Goal: Find specific page/section: Find specific page/section

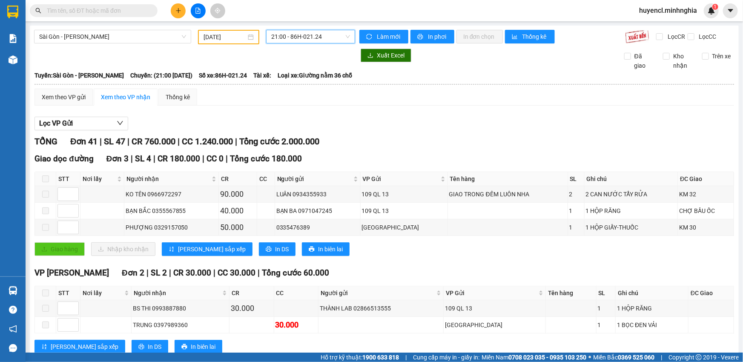
click at [308, 39] on span "21:00 - 86H-021.24" at bounding box center [310, 36] width 79 height 13
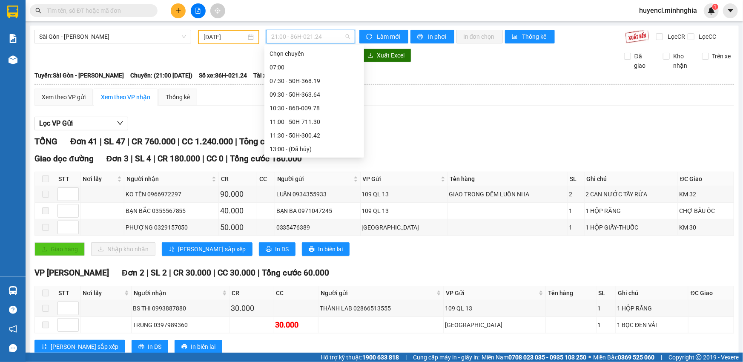
click at [333, 212] on div "17:00 (TC) - 50H-350.51" at bounding box center [314, 216] width 89 height 9
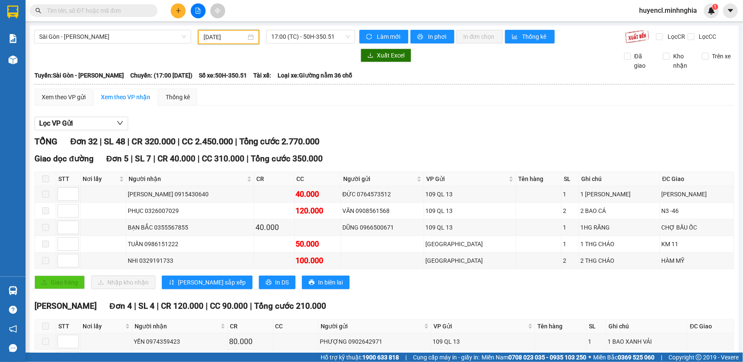
click at [233, 36] on input "[DATE]" at bounding box center [225, 36] width 43 height 9
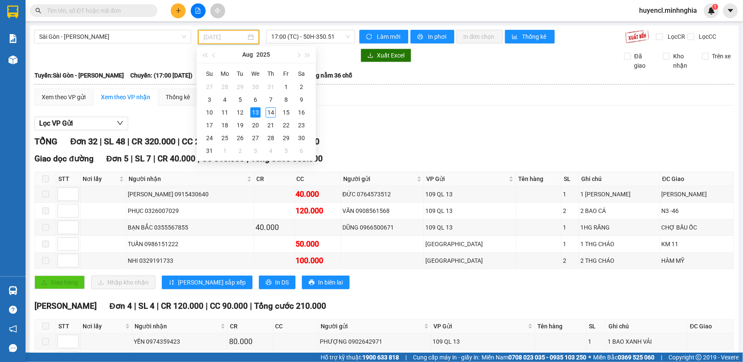
click at [272, 111] on div "14" at bounding box center [271, 112] width 10 height 10
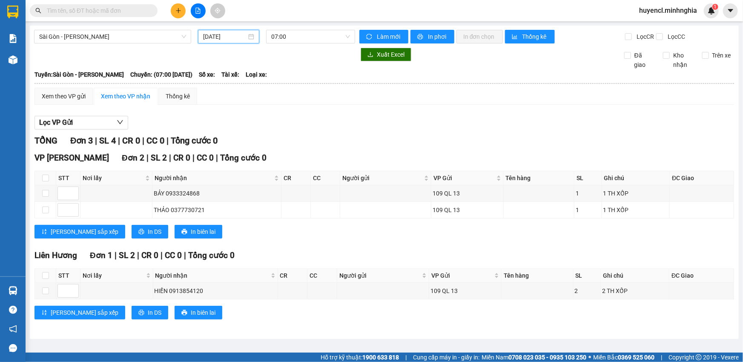
scroll to position [13, 0]
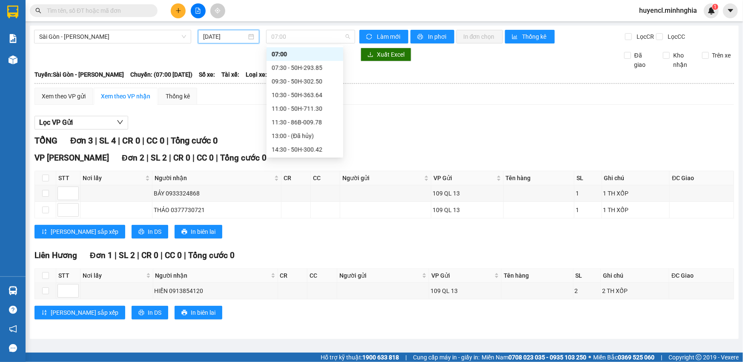
click at [324, 38] on span "07:00" at bounding box center [310, 36] width 79 height 13
click at [326, 70] on div "07:30 - 50H-293.85" at bounding box center [305, 67] width 66 height 9
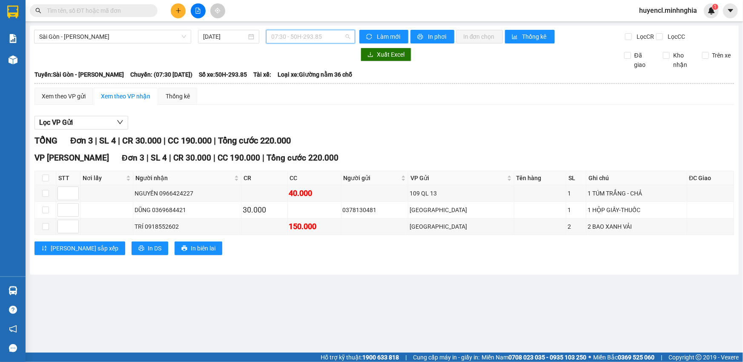
click at [313, 38] on span "07:30 - 50H-293.85" at bounding box center [310, 36] width 79 height 13
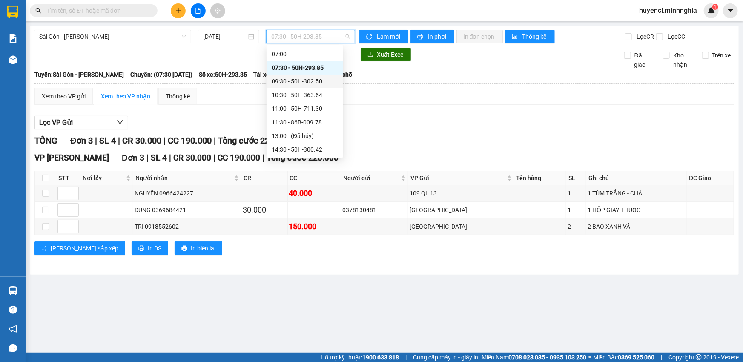
click at [327, 85] on div "09:30 - 50H-302.50" at bounding box center [305, 81] width 66 height 9
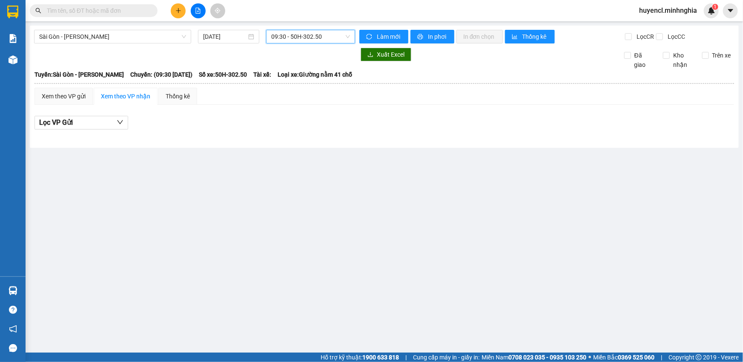
click at [301, 41] on span "09:30 - 50H-302.50" at bounding box center [310, 36] width 79 height 13
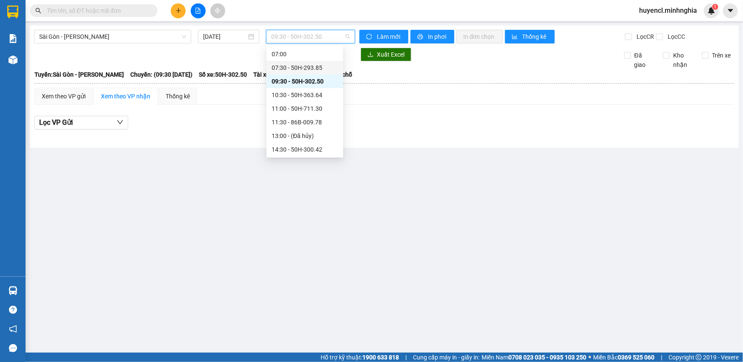
click at [220, 36] on input "[DATE]" at bounding box center [224, 36] width 43 height 9
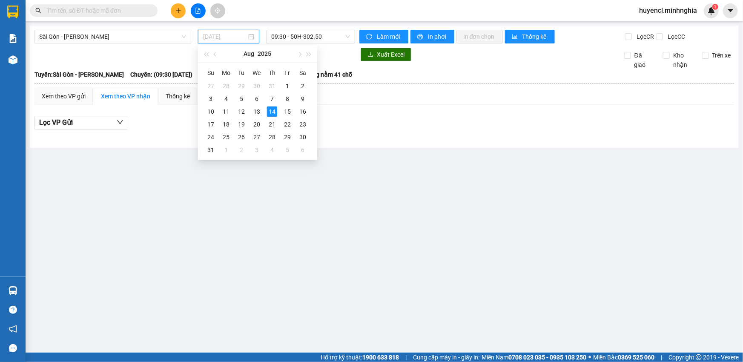
click at [257, 117] on td "13" at bounding box center [256, 111] width 15 height 13
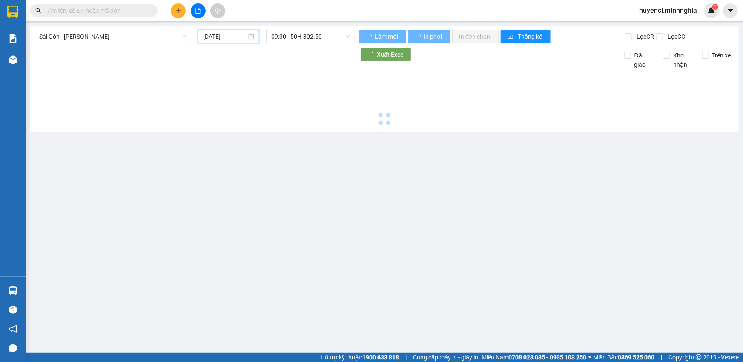
type input "[DATE]"
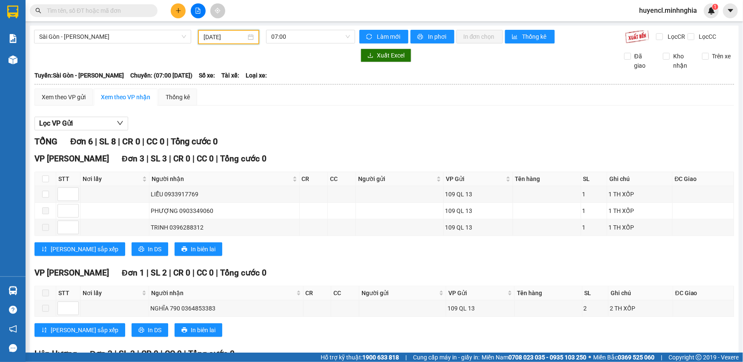
click at [304, 37] on span "07:00" at bounding box center [310, 36] width 79 height 13
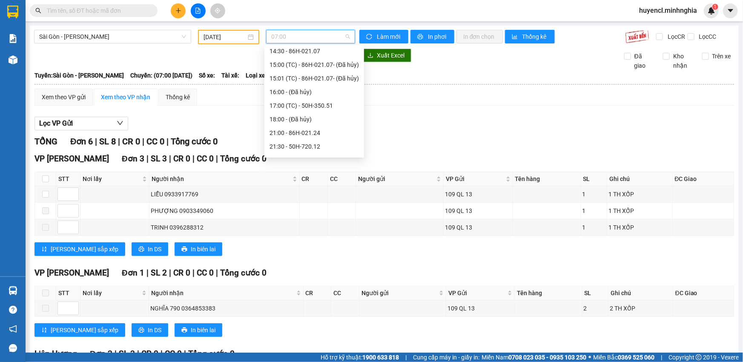
scroll to position [122, 0]
click at [327, 97] on div "17:00 (TC) - 50H-350.51" at bounding box center [314, 94] width 89 height 9
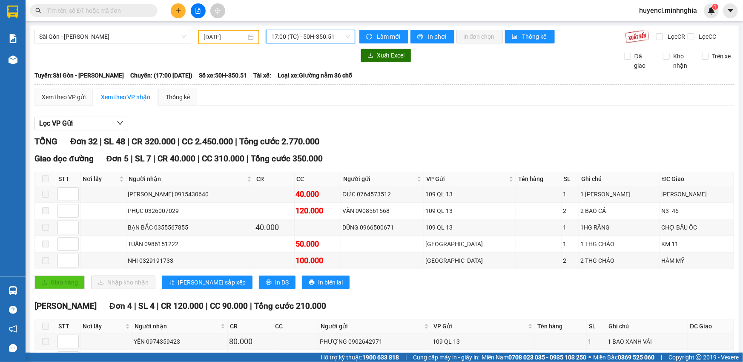
click at [319, 37] on span "17:00 (TC) - 50H-350.51" at bounding box center [310, 36] width 79 height 13
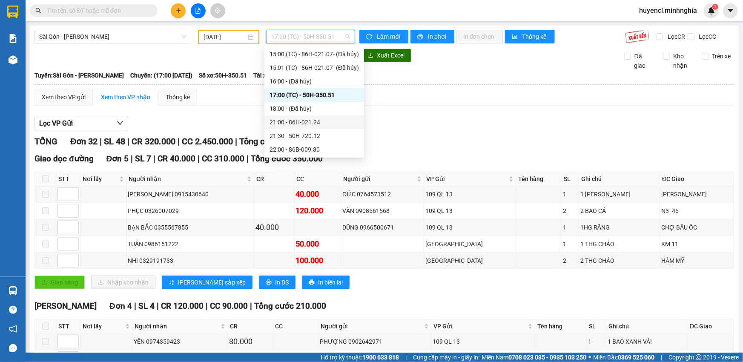
click at [326, 123] on div "21:00 - 86H-021.24" at bounding box center [314, 122] width 89 height 9
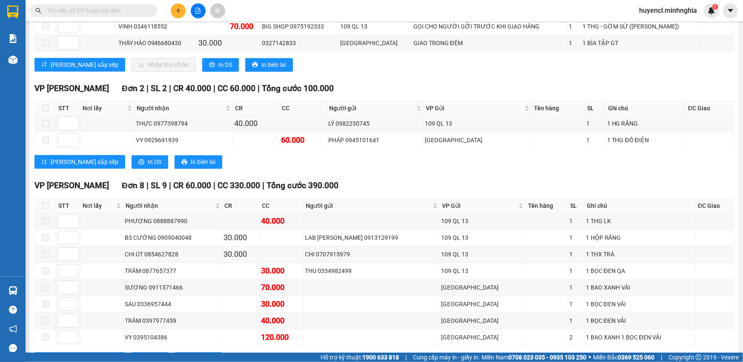
scroll to position [813, 0]
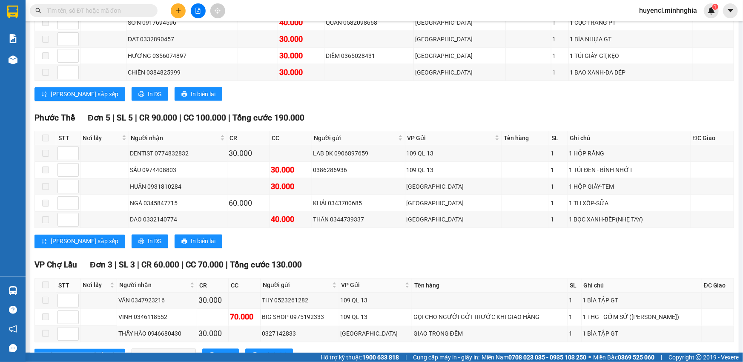
click at [427, 162] on td "109 QL 13" at bounding box center [453, 153] width 97 height 17
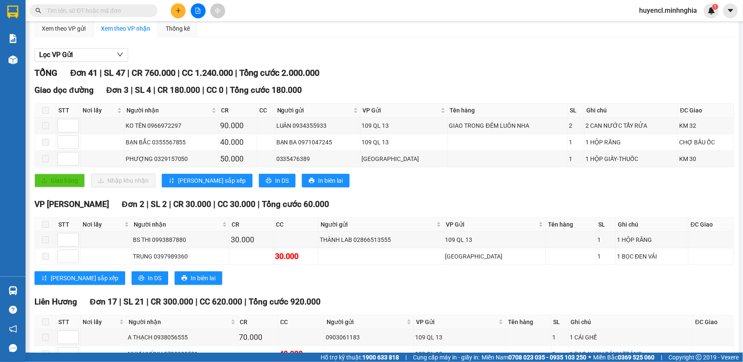
scroll to position [0, 0]
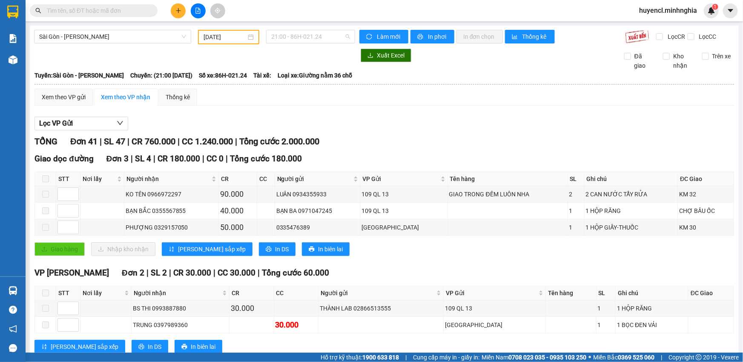
click at [319, 34] on span "21:00 - 86H-021.24" at bounding box center [310, 36] width 79 height 13
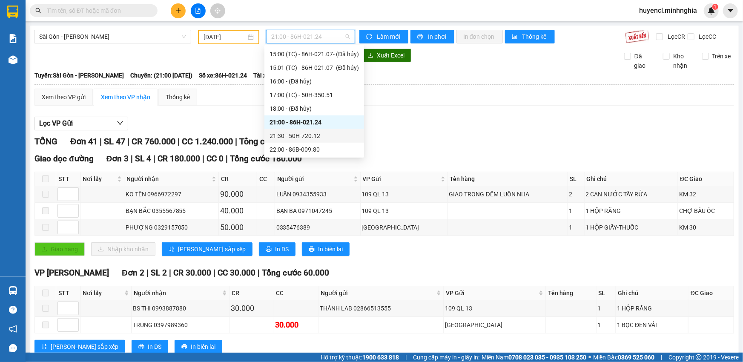
click at [319, 133] on div "21:30 - 50H-720.12" at bounding box center [314, 135] width 89 height 9
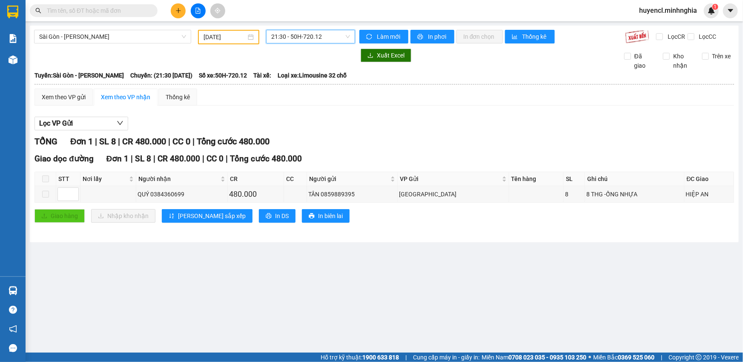
drag, startPoint x: 331, startPoint y: 40, endPoint x: 342, endPoint y: 65, distance: 26.9
click at [331, 41] on span "21:30 - 50H-720.12" at bounding box center [310, 36] width 79 height 13
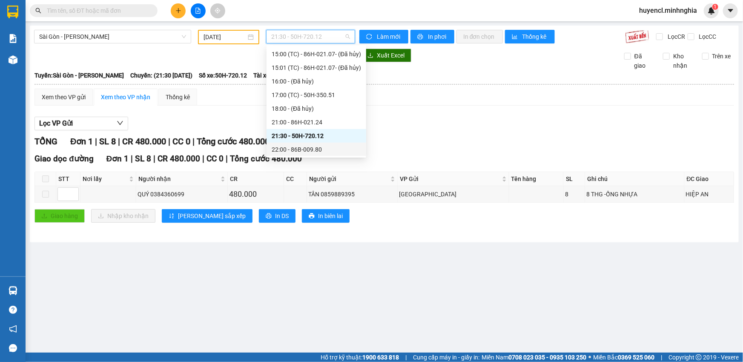
click at [327, 150] on div "22:00 - 86B-009.80" at bounding box center [316, 149] width 89 height 9
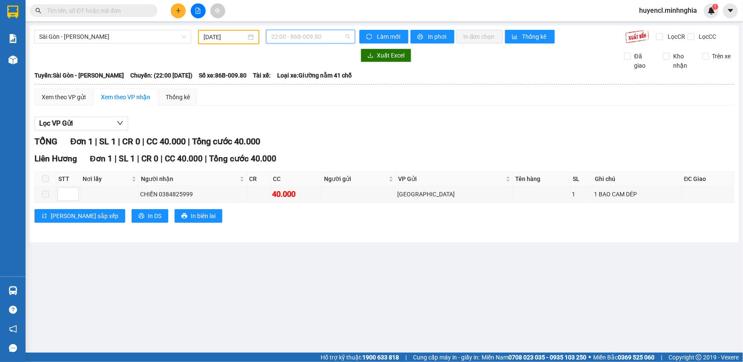
click at [330, 34] on span "22:00 - 86B-009.80" at bounding box center [310, 36] width 79 height 13
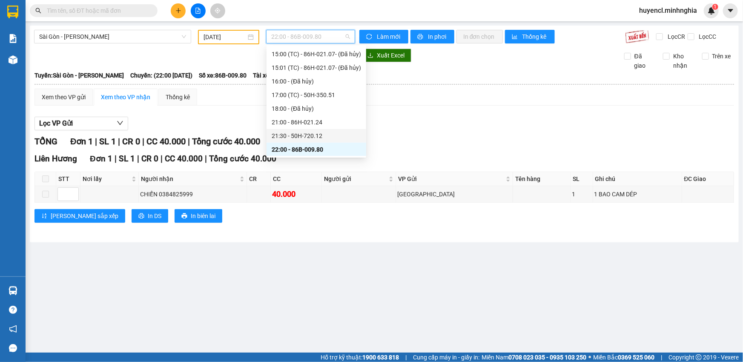
click at [331, 136] on div "21:30 - 50H-720.12" at bounding box center [316, 135] width 89 height 9
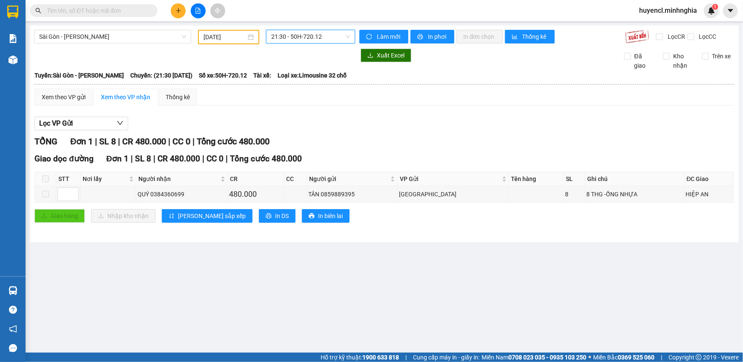
click at [311, 37] on span "21:30 - 50H-720.12" at bounding box center [310, 36] width 79 height 13
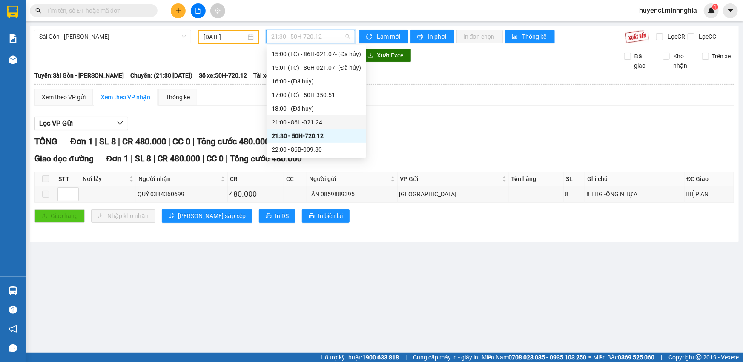
click at [322, 122] on div "21:00 - 86H-021.24" at bounding box center [316, 122] width 89 height 9
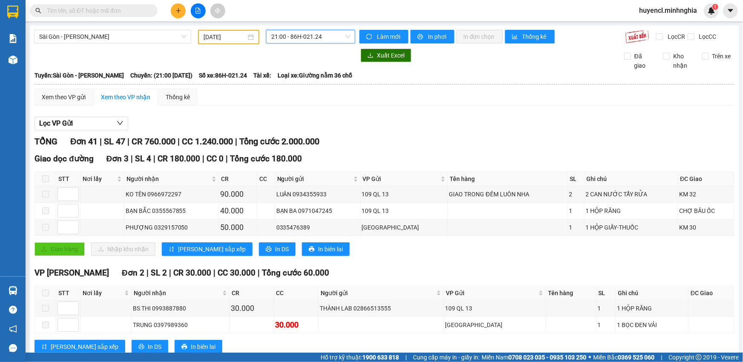
click at [309, 30] on div "21:00 - 86H-021.24" at bounding box center [310, 37] width 89 height 14
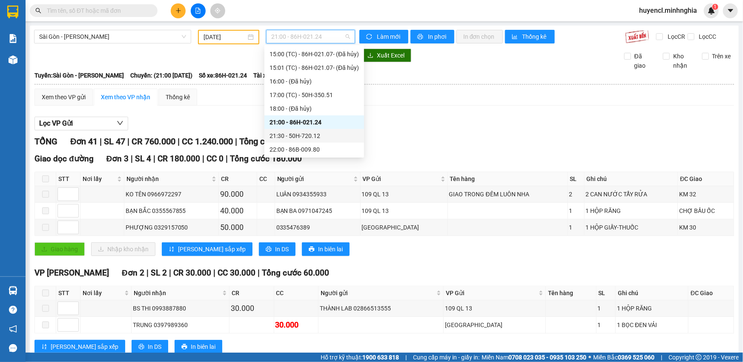
click at [317, 138] on div "21:30 - 50H-720.12" at bounding box center [314, 135] width 89 height 9
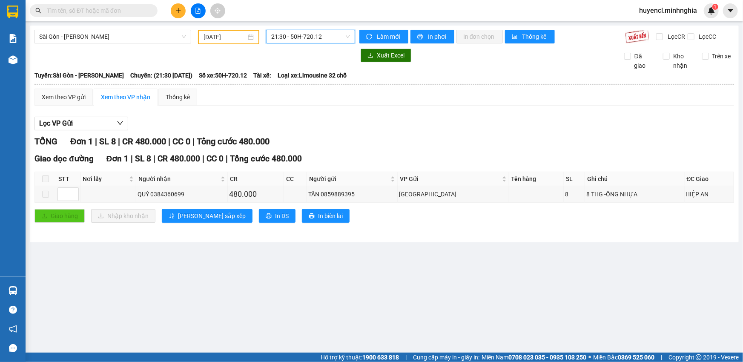
click at [302, 39] on span "21:30 - 50H-720.12" at bounding box center [310, 36] width 79 height 13
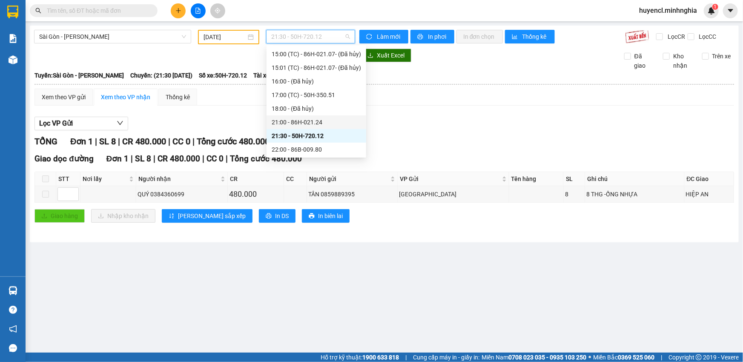
click at [320, 123] on div "21:00 - 86H-021.24" at bounding box center [316, 122] width 89 height 9
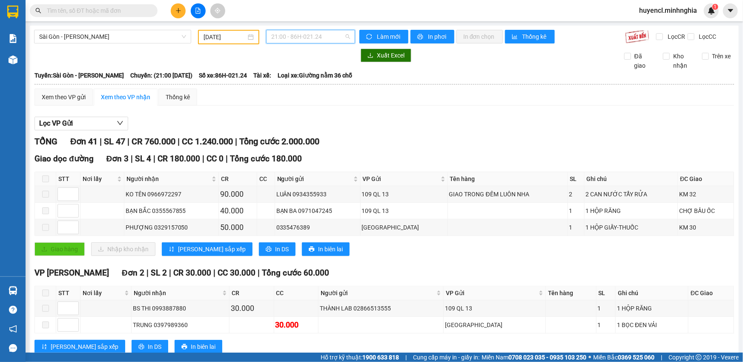
click at [305, 34] on span "21:00 - 86H-021.24" at bounding box center [310, 36] width 79 height 13
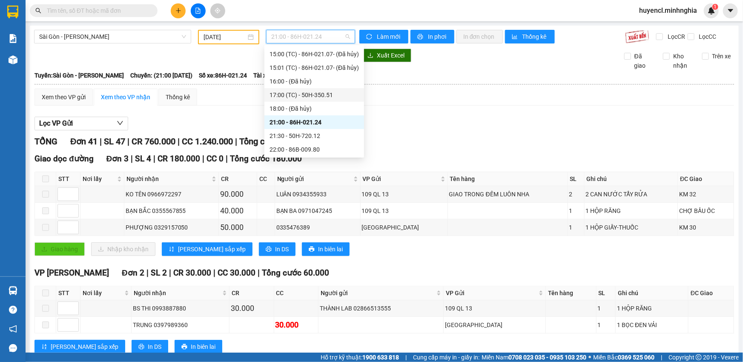
click at [319, 94] on div "17:00 (TC) - 50H-350.51" at bounding box center [314, 94] width 89 height 9
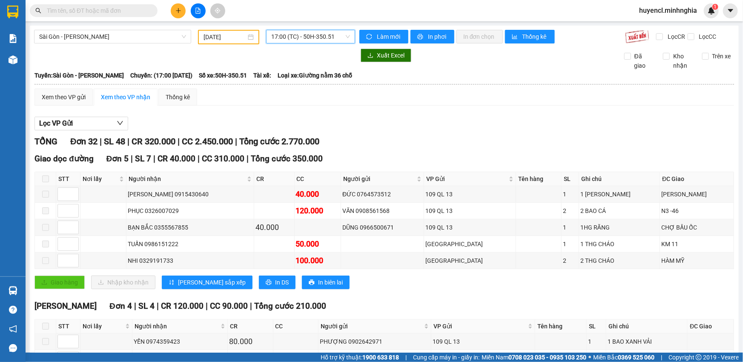
click at [302, 39] on span "17:00 (TC) - 50H-350.51" at bounding box center [310, 36] width 79 height 13
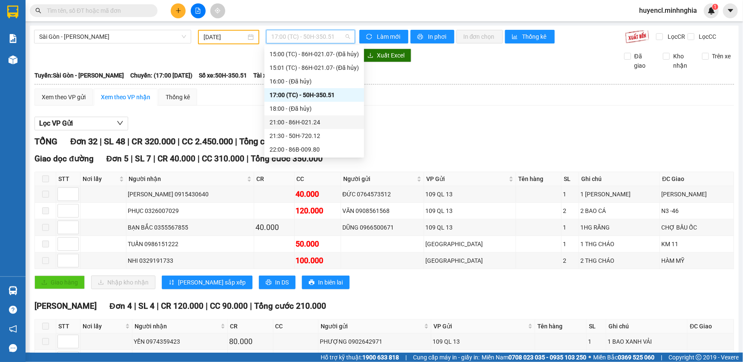
click at [304, 123] on div "21:00 - 86H-021.24" at bounding box center [314, 122] width 89 height 9
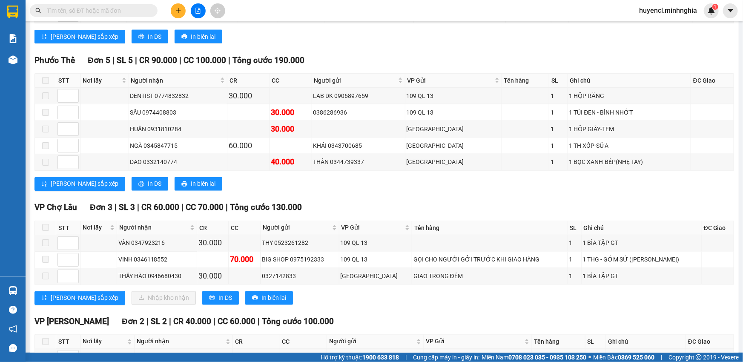
scroll to position [658, 0]
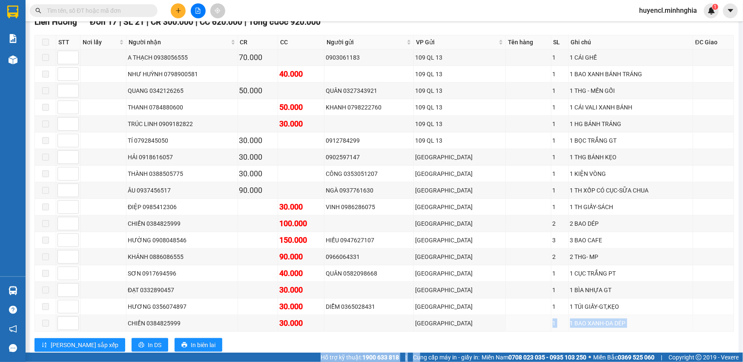
drag, startPoint x: 497, startPoint y: 323, endPoint x: 44, endPoint y: 377, distance: 456.3
click at [44, 362] on html "Kết quả tìm kiếm ( 0 ) Bộ lọc No Data huyencl.minhnghia 1 Báo cáo Báo cáo dòng …" at bounding box center [371, 181] width 743 height 362
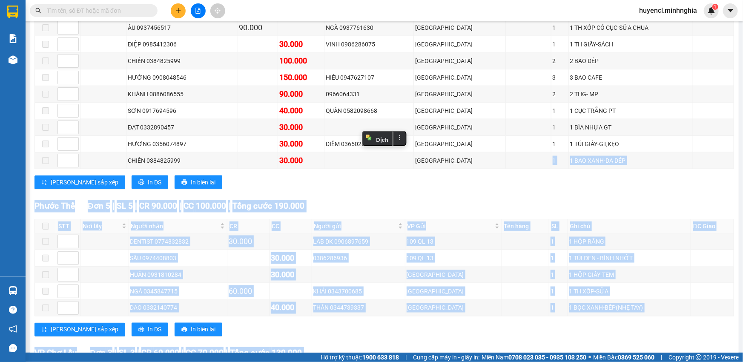
click at [282, 184] on div "[PERSON_NAME] sắp xếp In DS In biên lai" at bounding box center [384, 182] width 700 height 14
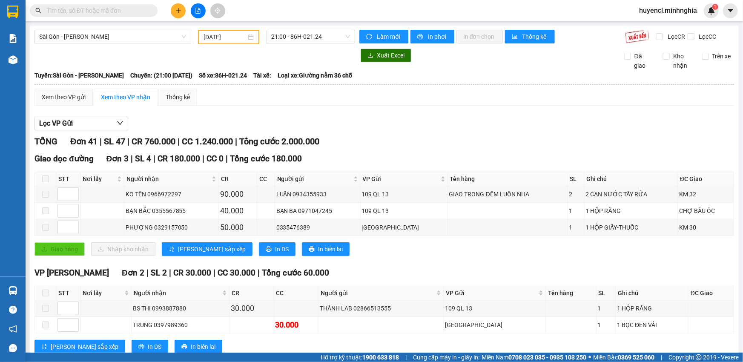
scroll to position [0, 0]
click at [306, 41] on span "21:00 - 86H-021.24" at bounding box center [310, 36] width 79 height 13
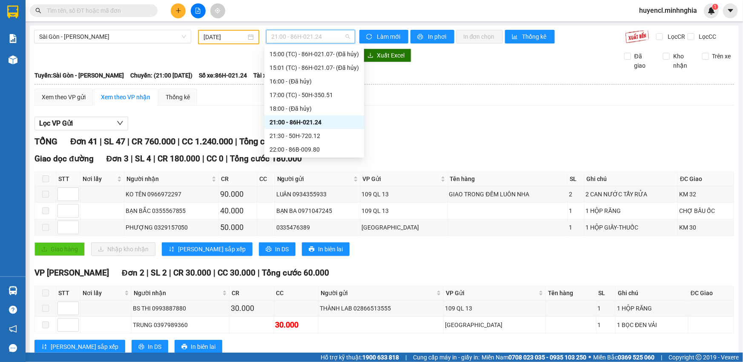
click at [323, 118] on div "21:00 - 86H-021.24" at bounding box center [314, 122] width 89 height 9
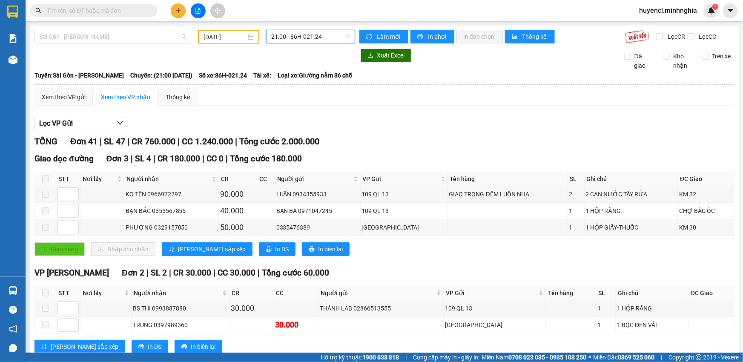
click at [165, 34] on span "Sài Gòn - [PERSON_NAME]" at bounding box center [112, 36] width 147 height 13
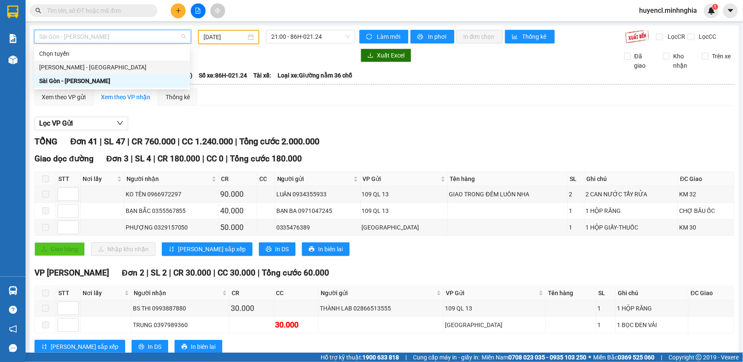
click at [111, 68] on div "[PERSON_NAME] - [GEOGRAPHIC_DATA]" at bounding box center [112, 67] width 146 height 9
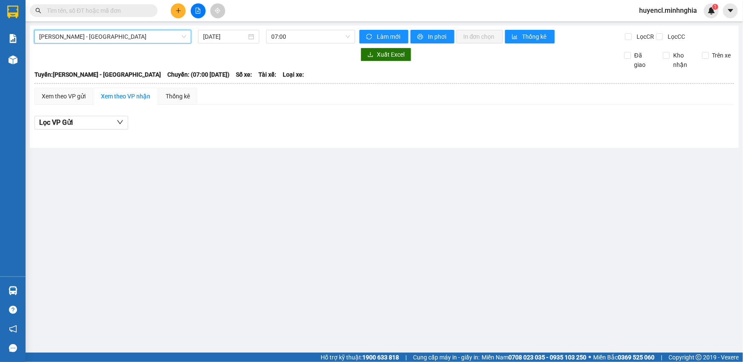
click at [218, 34] on input "[DATE]" at bounding box center [224, 36] width 43 height 9
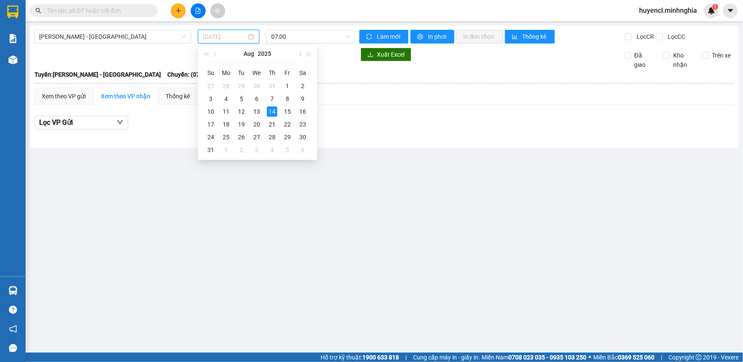
type input "[DATE]"
